Goal: Transaction & Acquisition: Purchase product/service

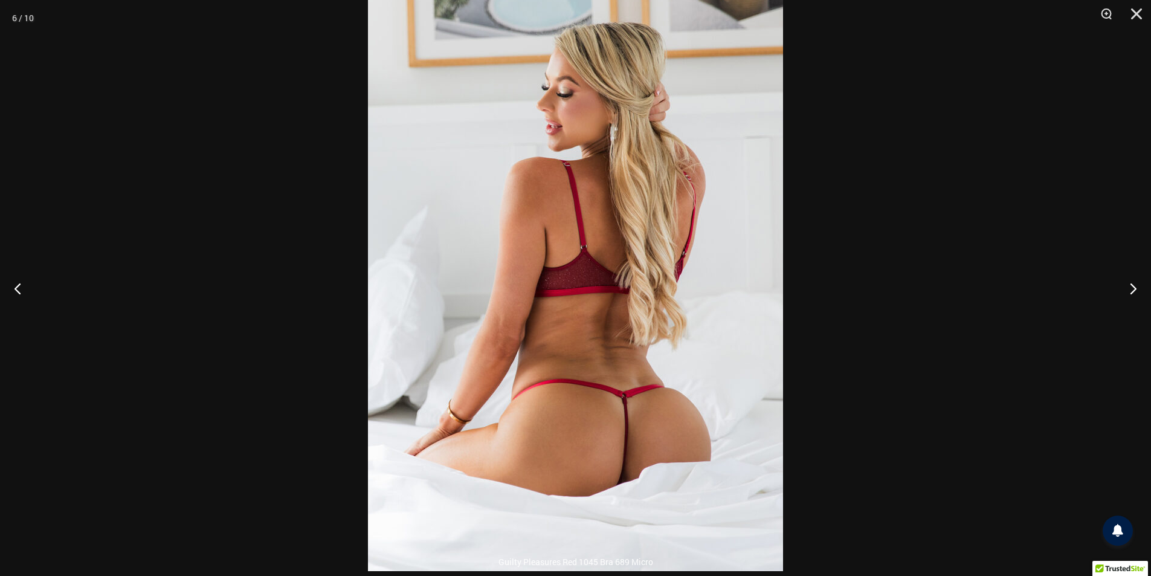
scroll to position [956, 0]
click at [1138, 11] on button "Close" at bounding box center [1132, 18] width 30 height 36
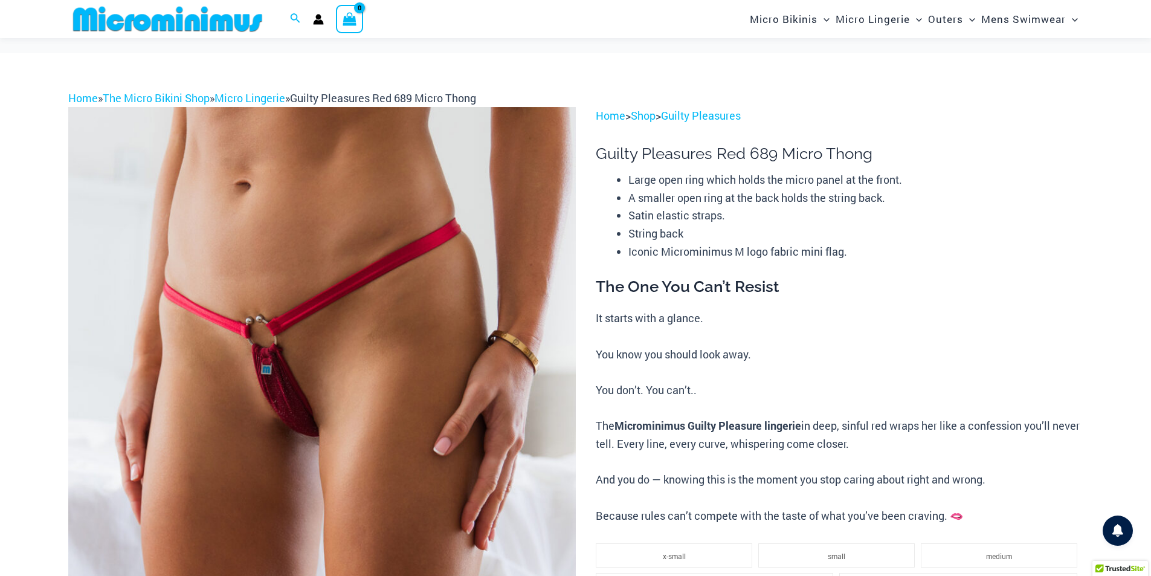
scroll to position [0, 0]
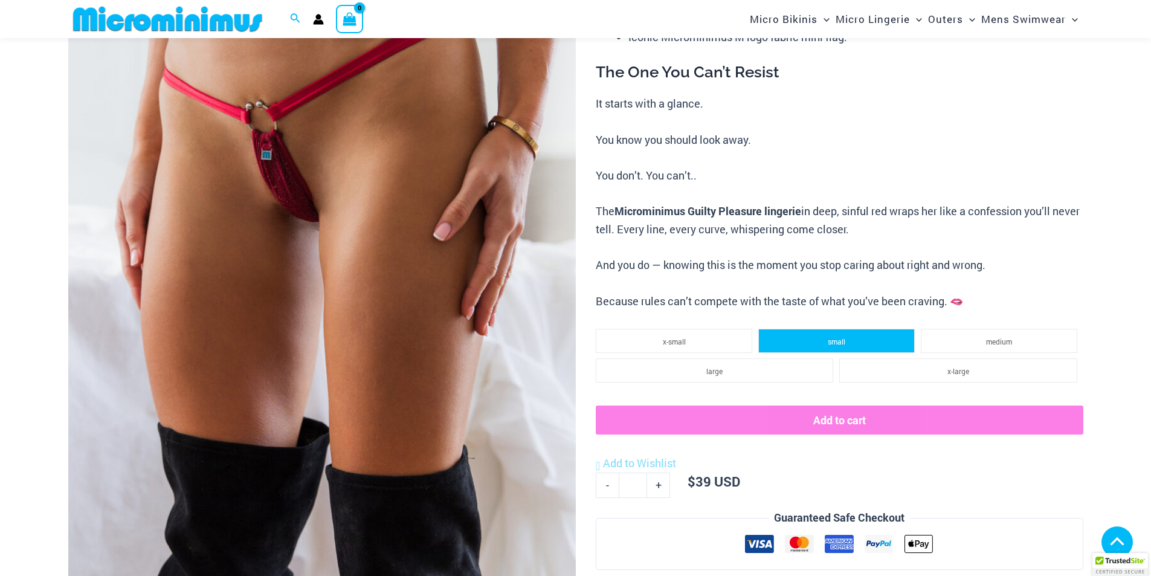
scroll to position [412, 0]
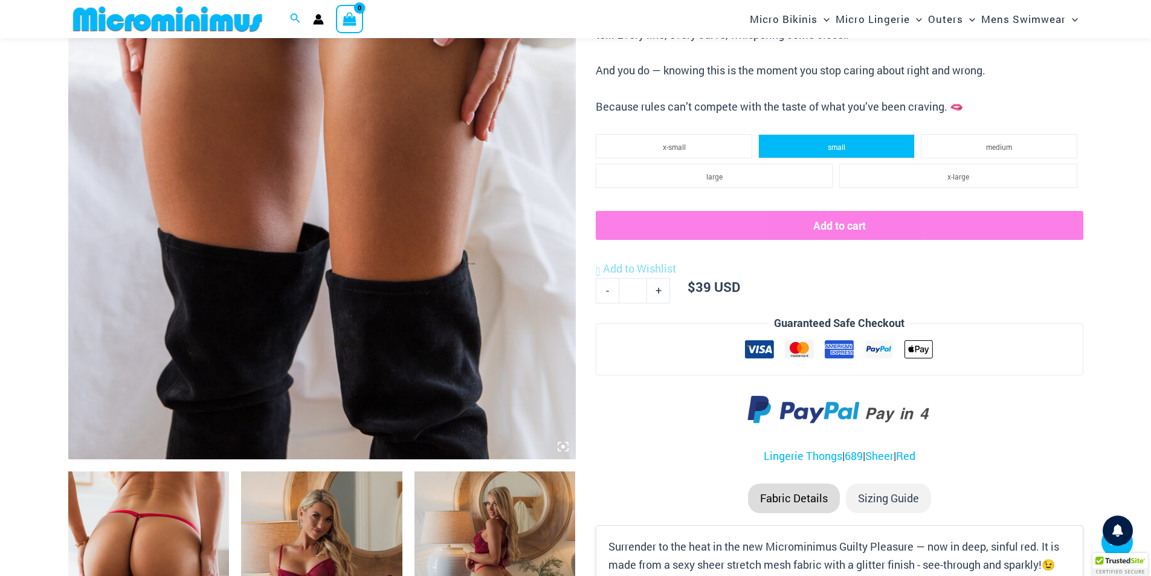
click at [841, 149] on span "small" at bounding box center [837, 147] width 18 height 10
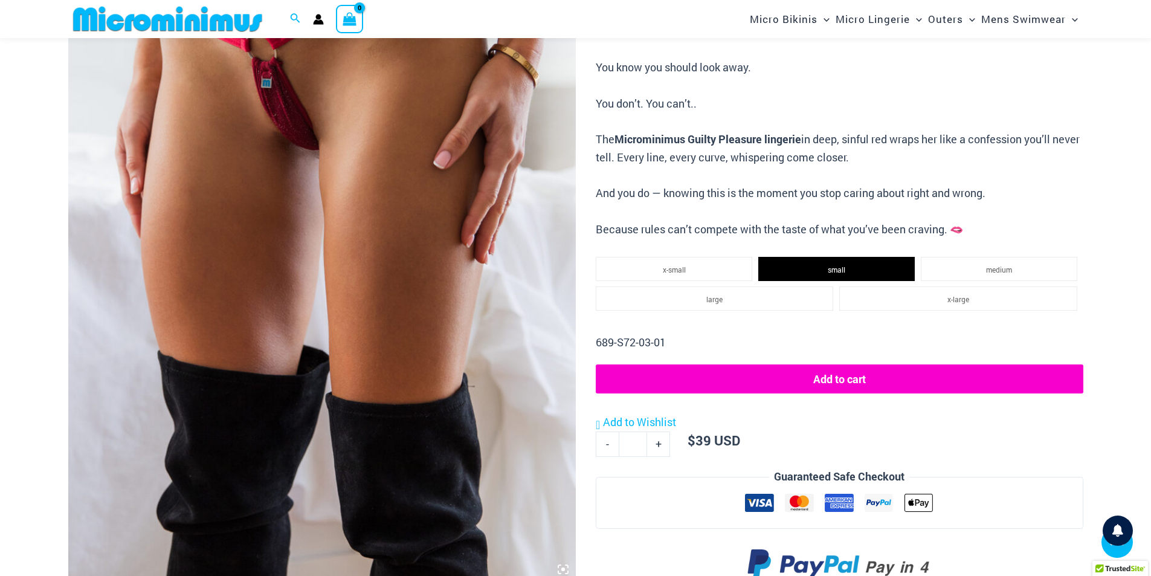
scroll to position [291, 0]
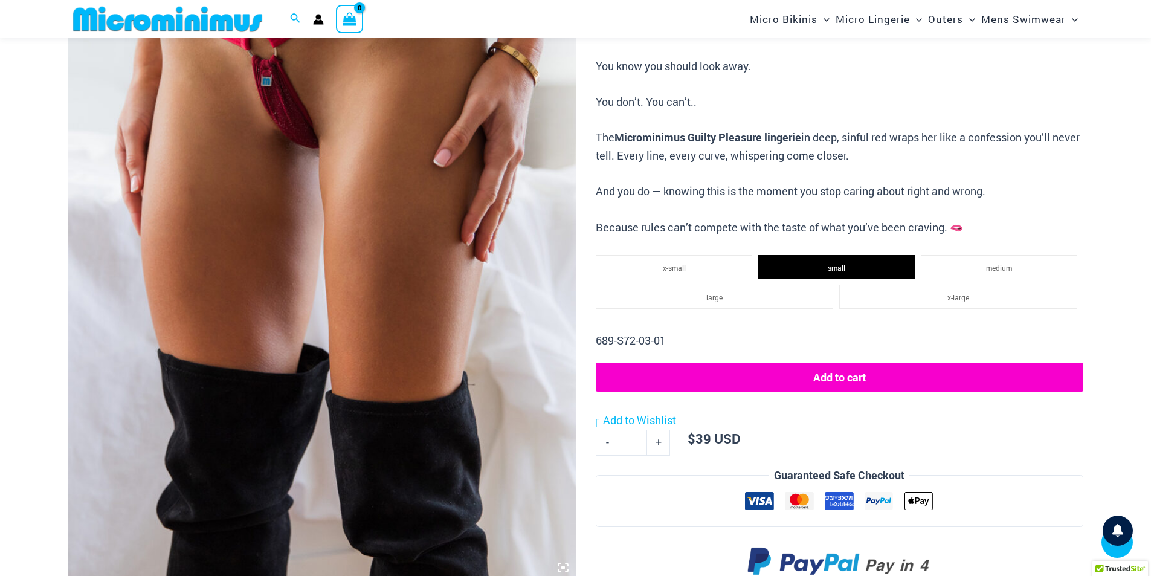
click at [661, 443] on link "+" at bounding box center [658, 442] width 23 height 25
type input "*"
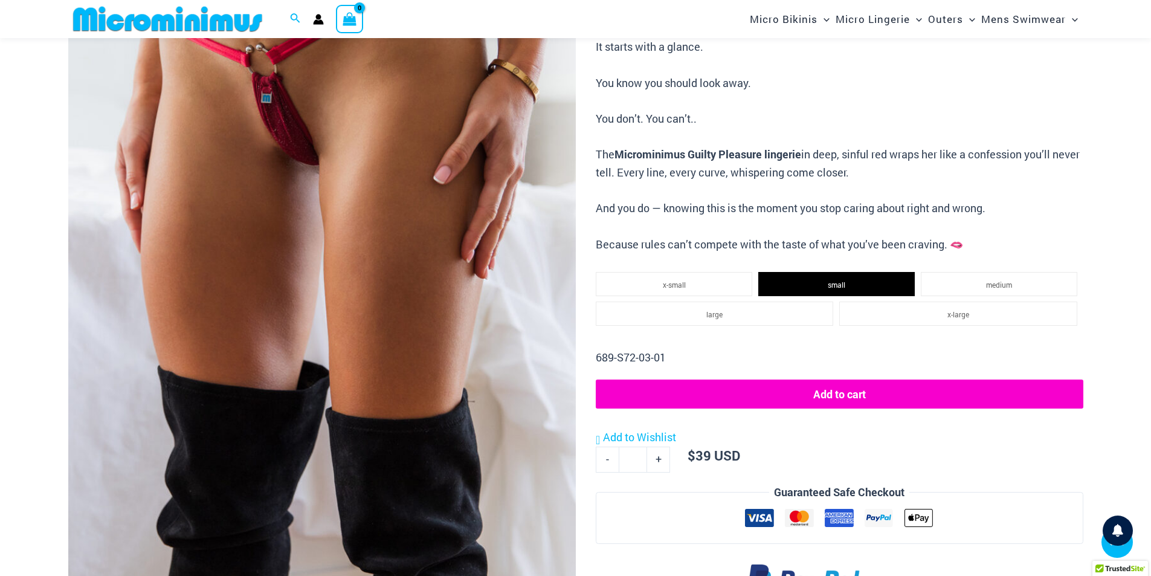
scroll to position [351, 0]
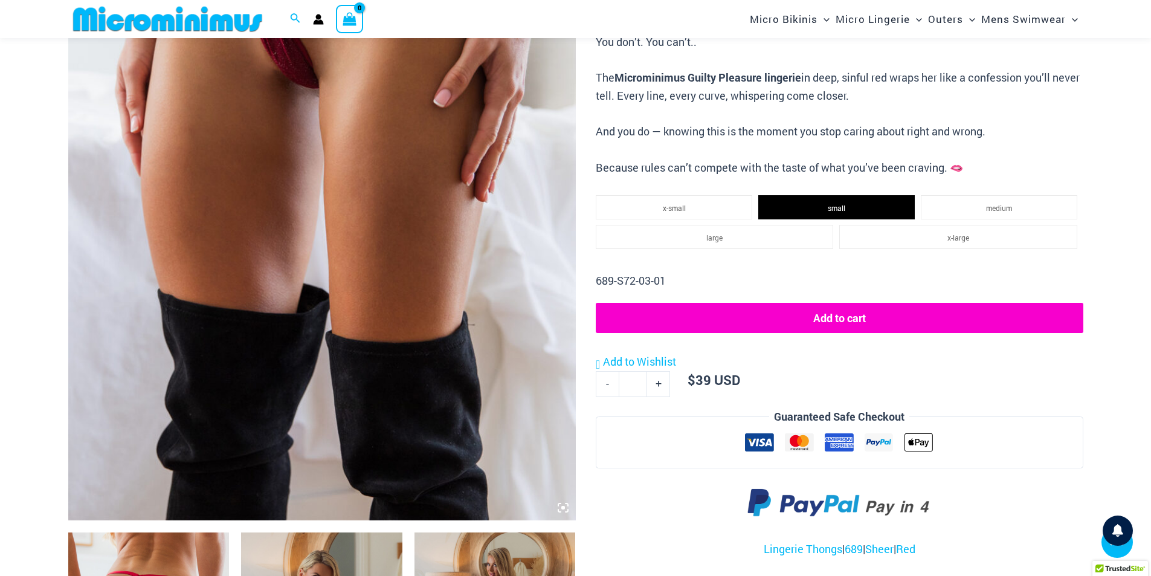
click at [840, 320] on button "Add to cart" at bounding box center [839, 318] width 487 height 30
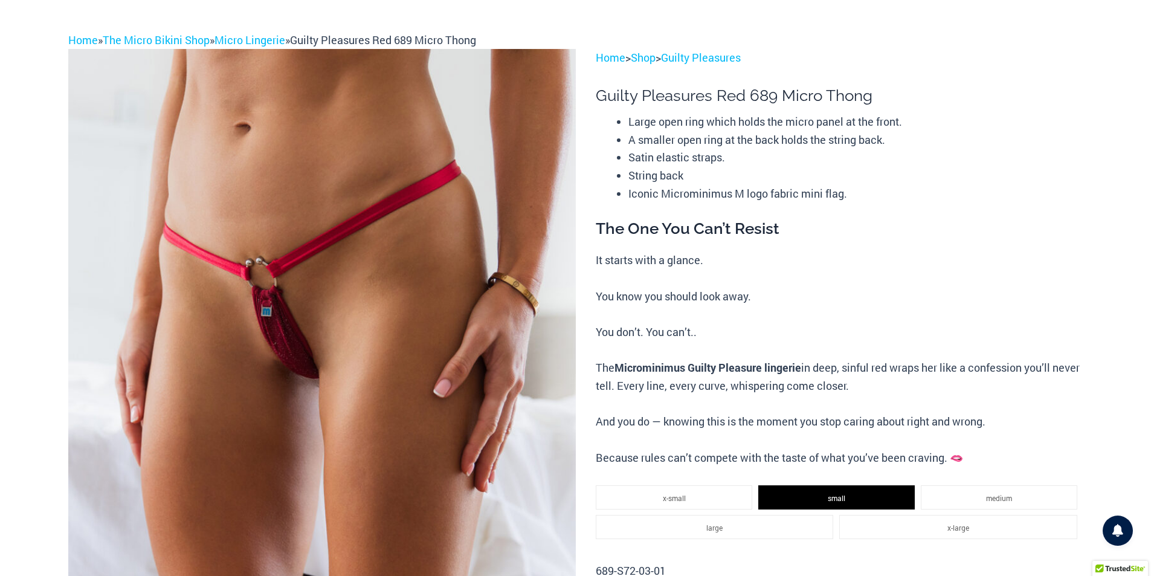
scroll to position [0, 0]
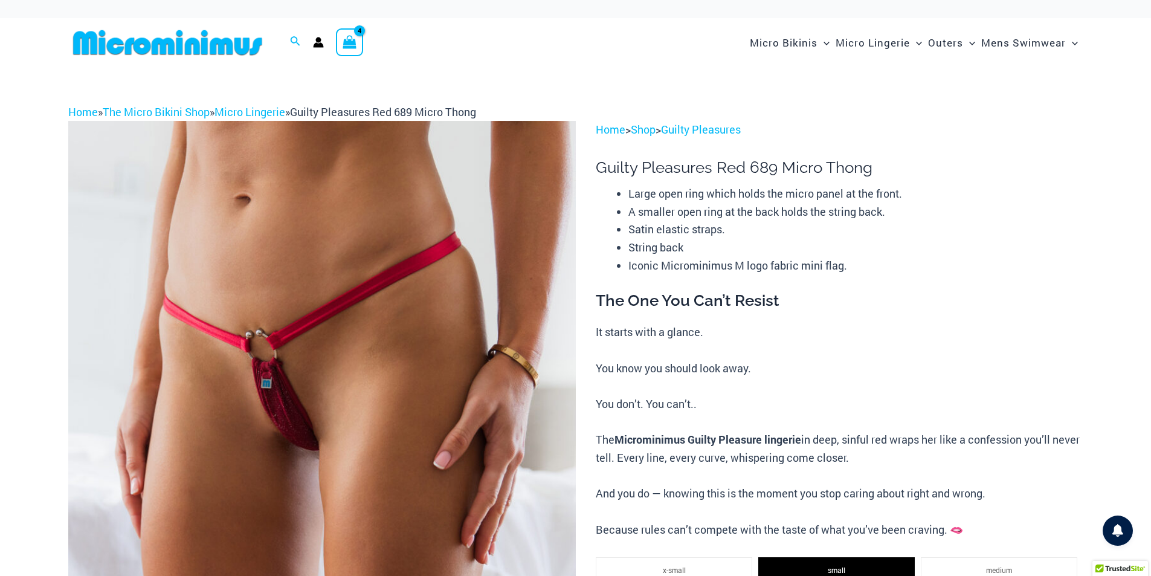
click at [317, 42] on circle "Account icon link" at bounding box center [317, 39] width 5 height 5
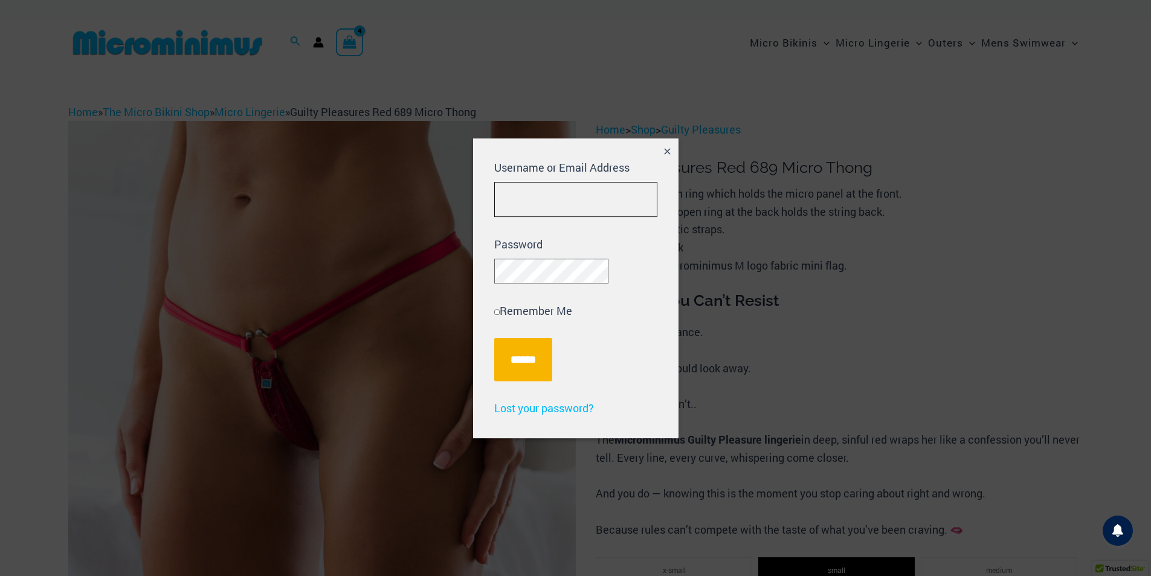
click at [510, 188] on input "Username or Email Address" at bounding box center [575, 200] width 163 height 36
type input "**********"
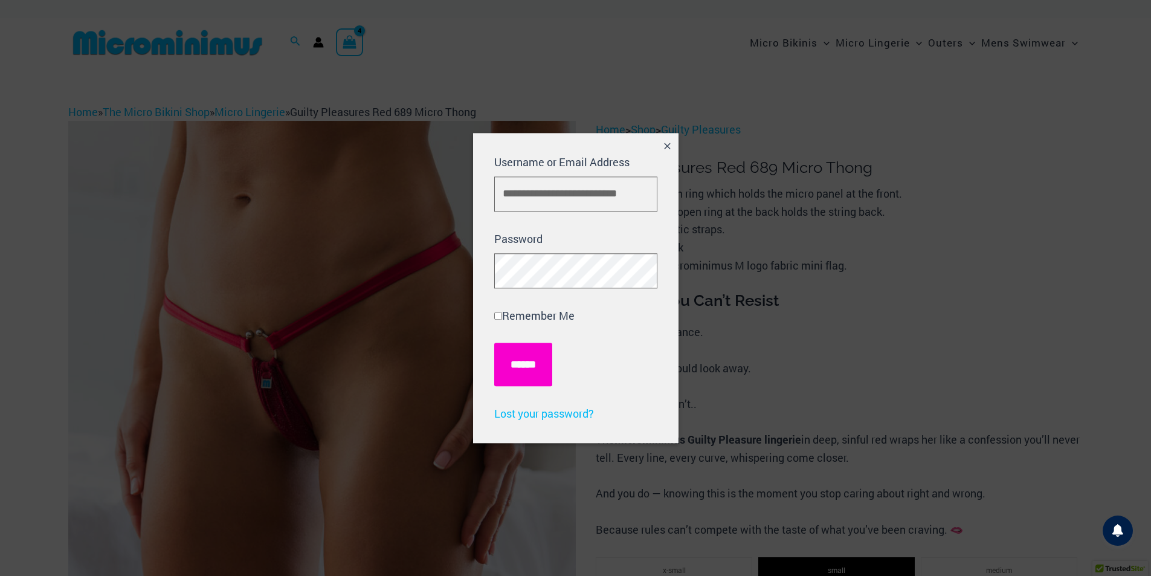
click at [531, 367] on input "******" at bounding box center [523, 364] width 58 height 43
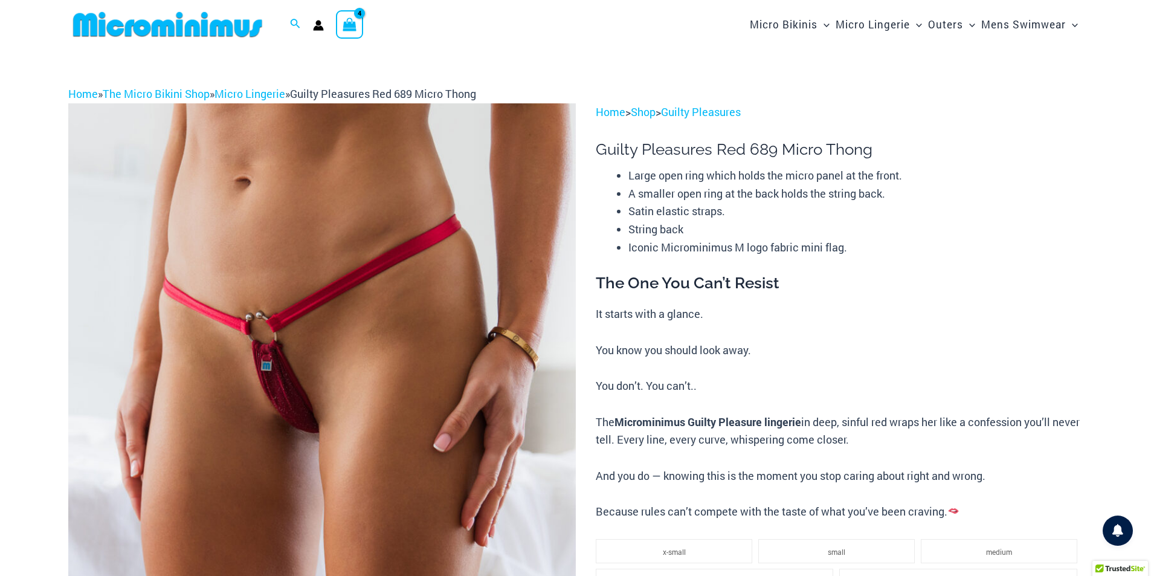
click at [349, 22] on icon "View Shopping Cart, 4 items" at bounding box center [350, 25] width 14 height 14
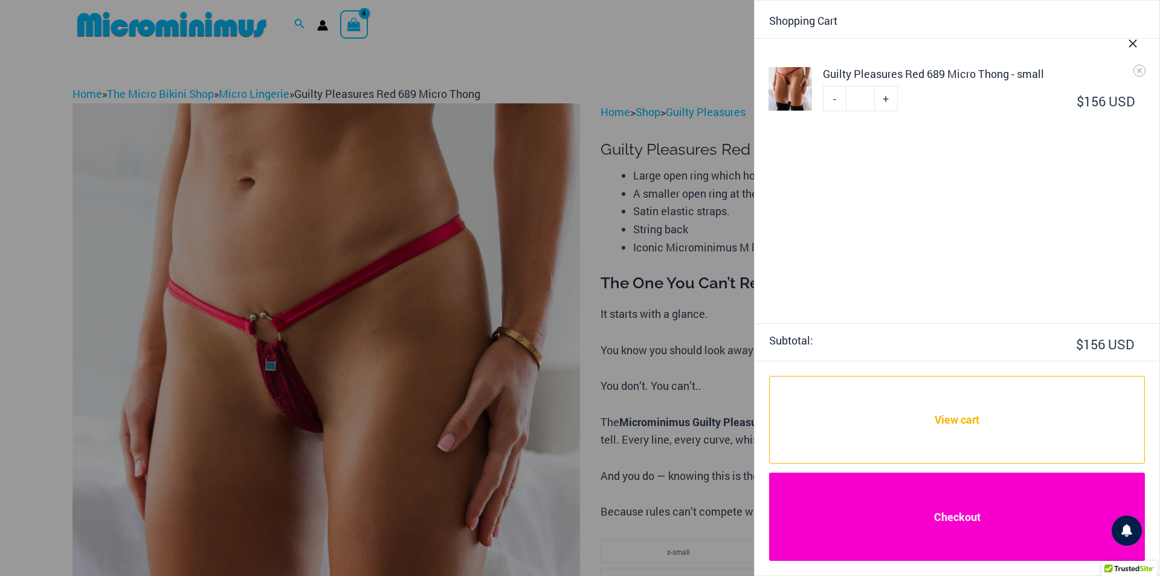
click at [964, 518] on link "Checkout" at bounding box center [957, 516] width 376 height 88
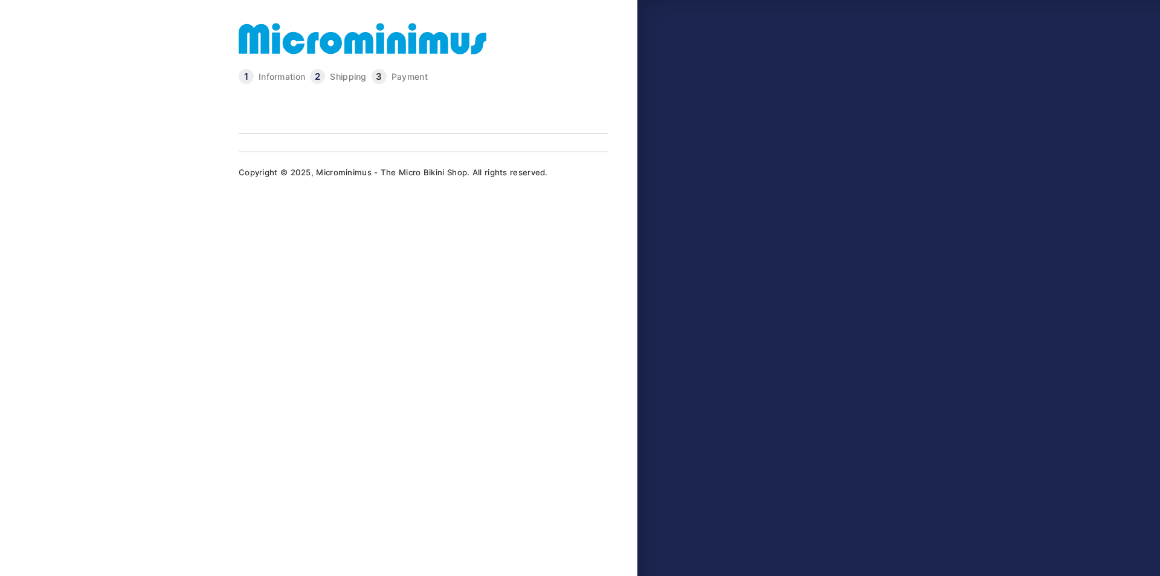
type input "**********"
select select "**"
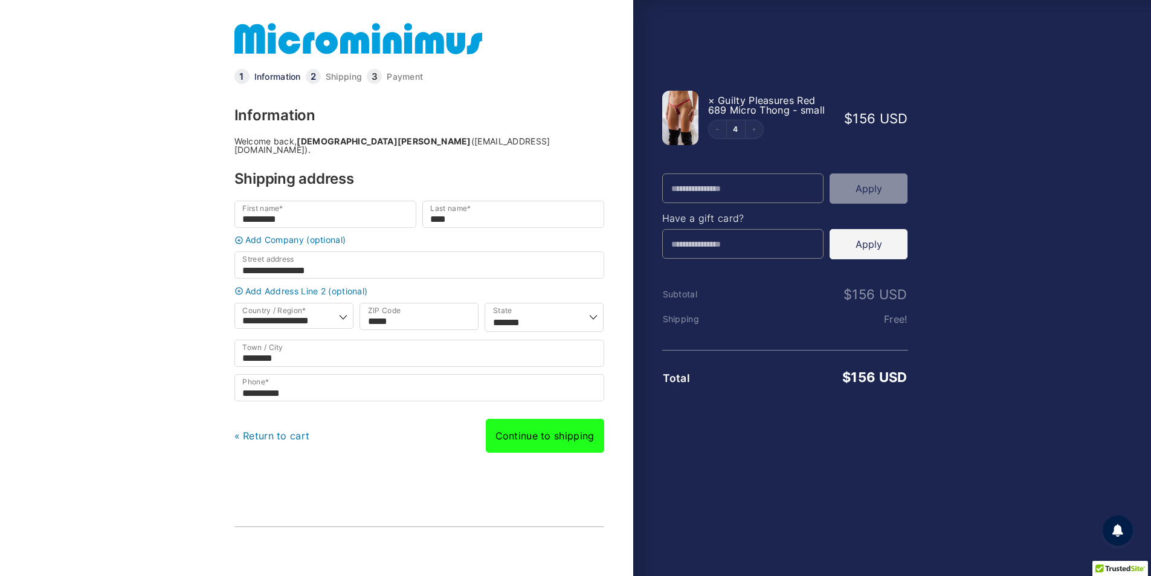
click at [559, 436] on link "Continue to shipping" at bounding box center [545, 436] width 118 height 34
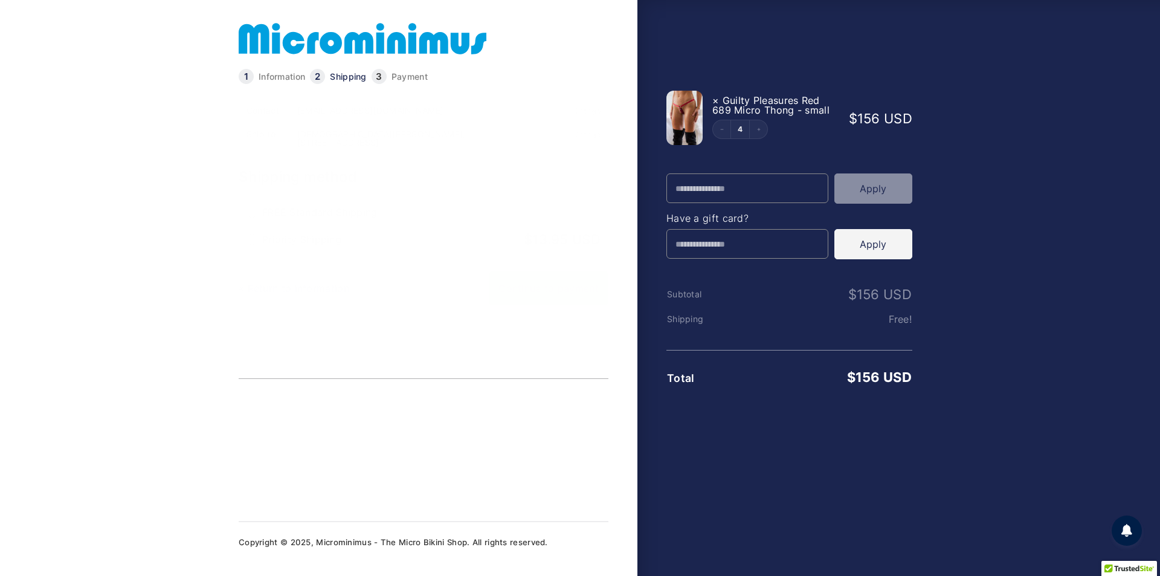
click at [562, 288] on link "Continue to payment" at bounding box center [549, 288] width 120 height 34
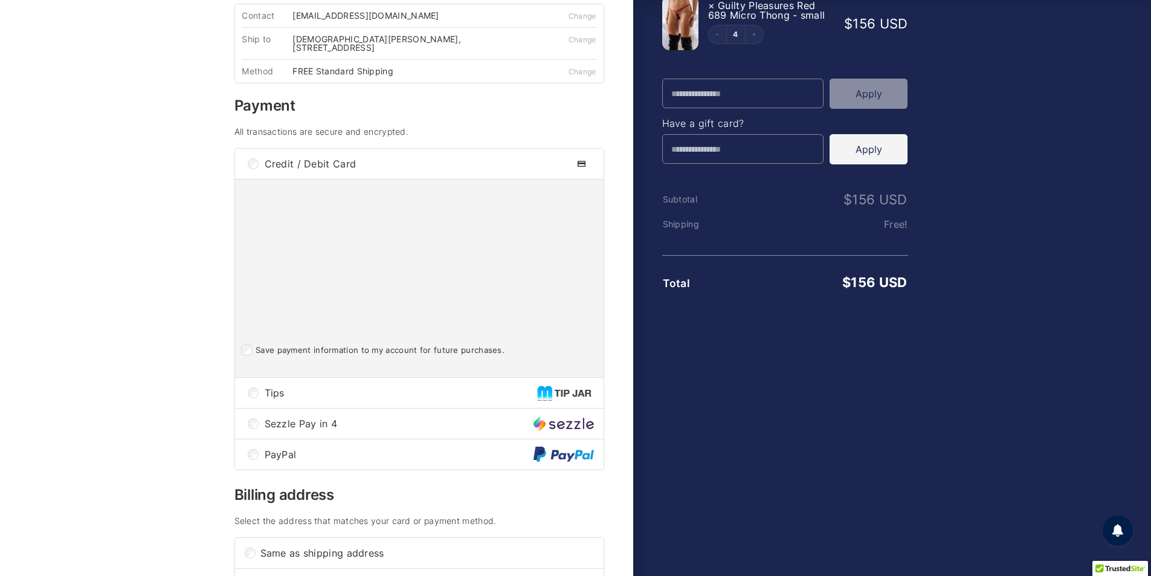
scroll to position [302, 0]
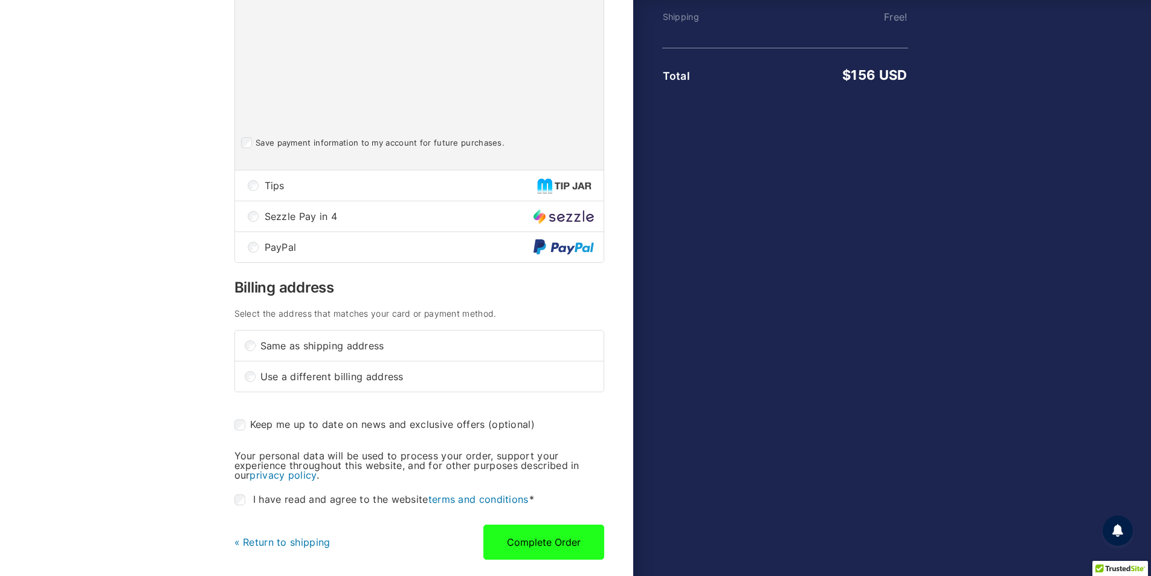
click at [541, 539] on button "Complete Order" at bounding box center [543, 541] width 121 height 35
